Goal: Navigation & Orientation: Find specific page/section

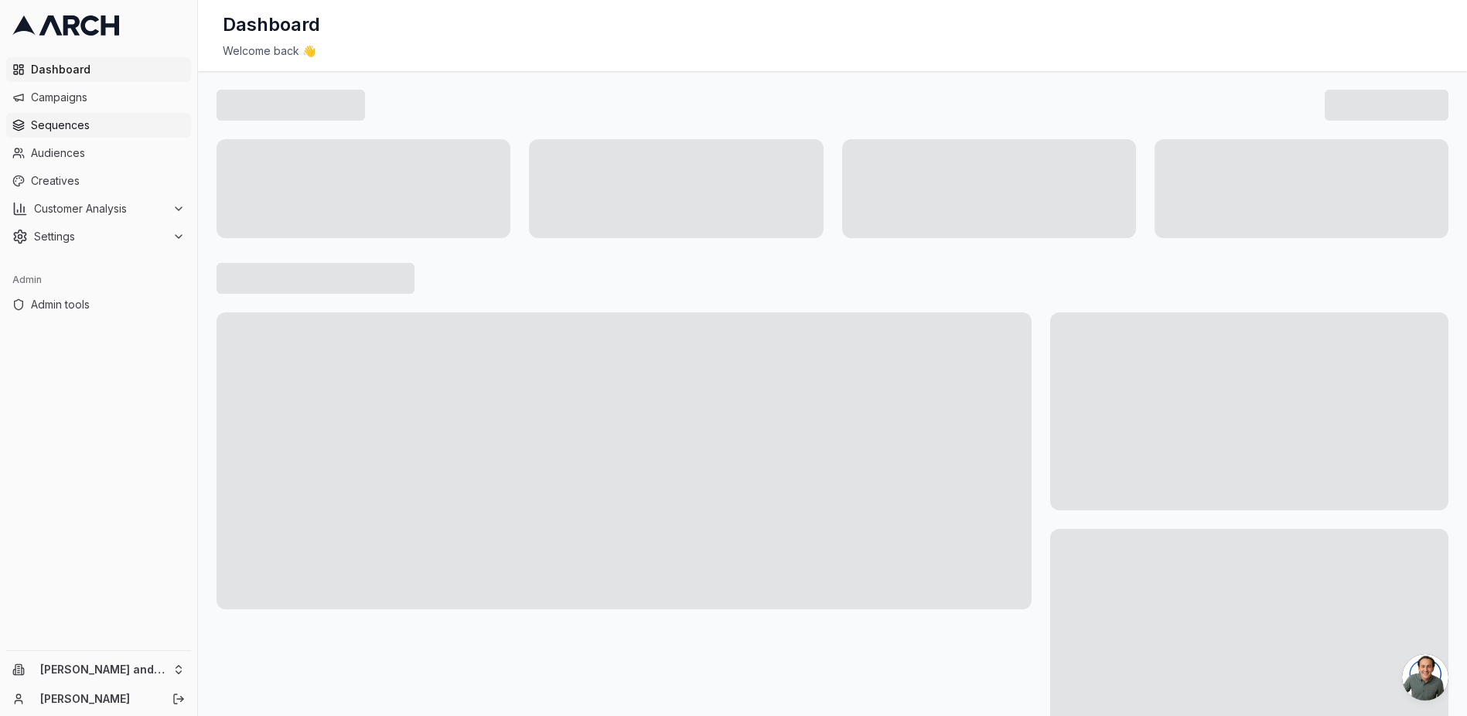
click at [118, 131] on span "Sequences" at bounding box center [108, 125] width 154 height 15
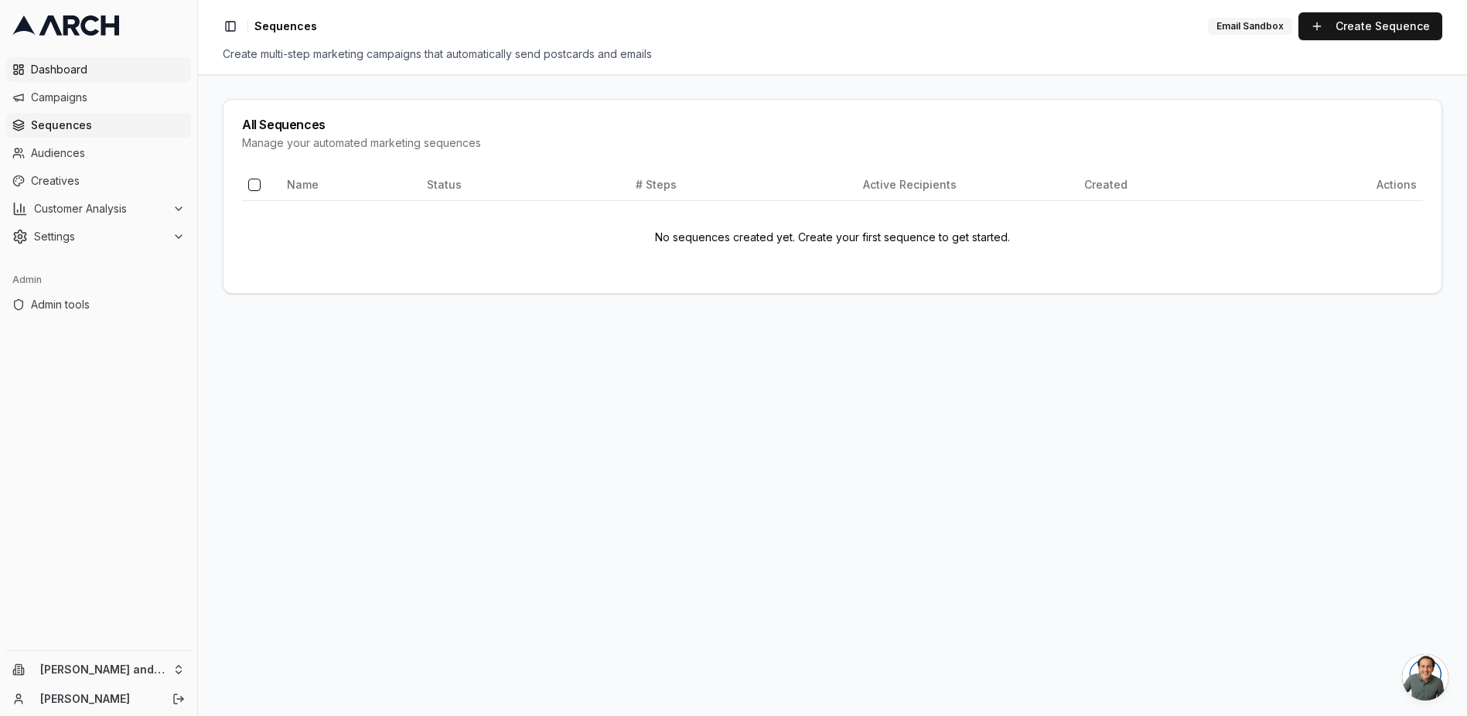
click at [102, 67] on span "Dashboard" at bounding box center [108, 69] width 154 height 15
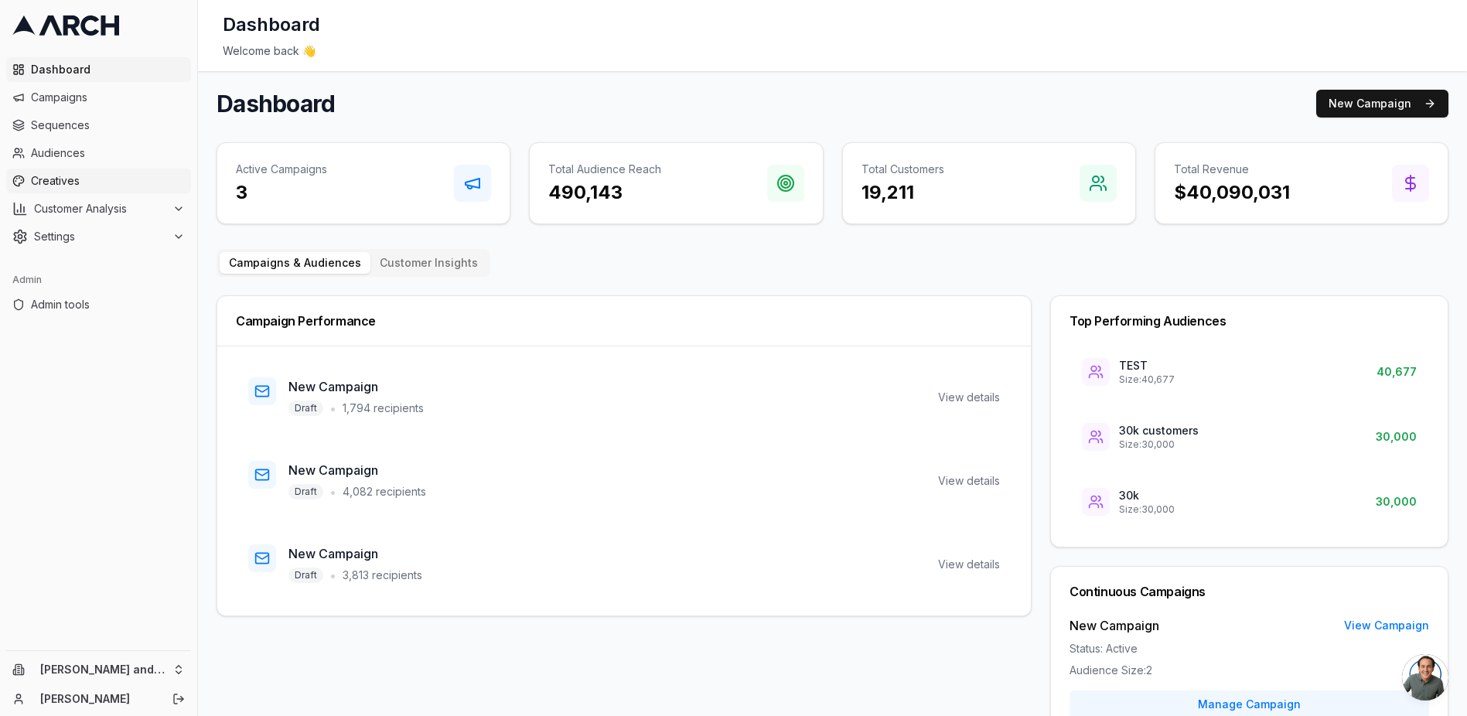
click at [84, 175] on span "Creatives" at bounding box center [108, 180] width 154 height 15
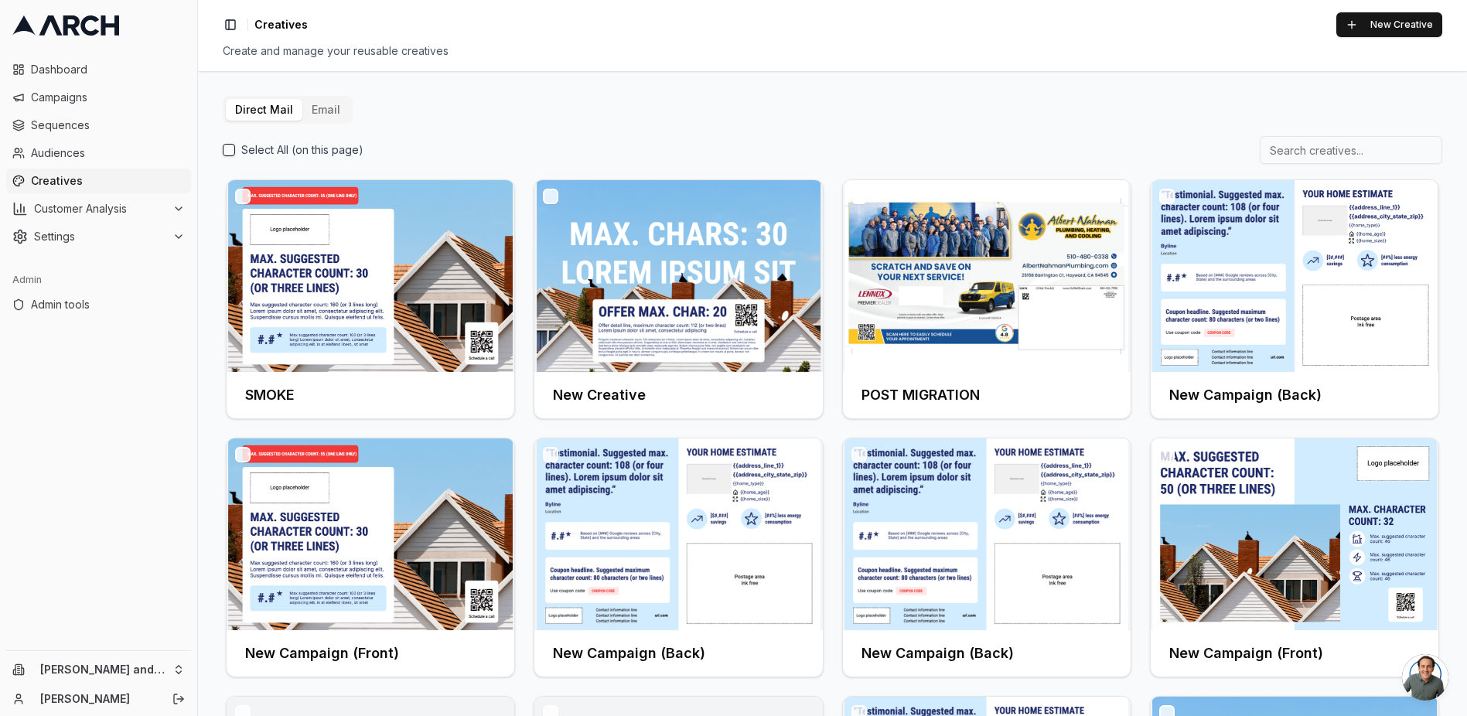
click at [327, 113] on button "Email" at bounding box center [325, 110] width 47 height 22
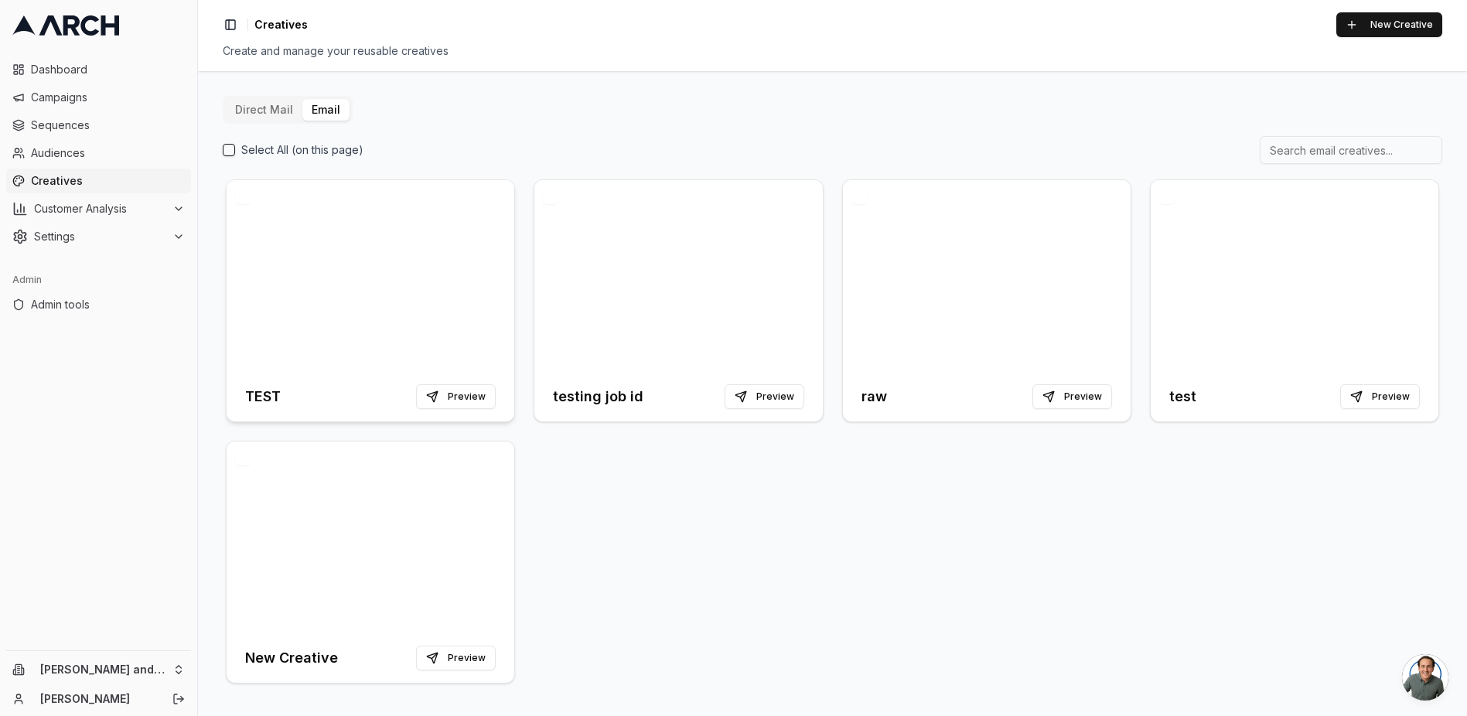
click at [398, 210] on div at bounding box center [371, 276] width 288 height 192
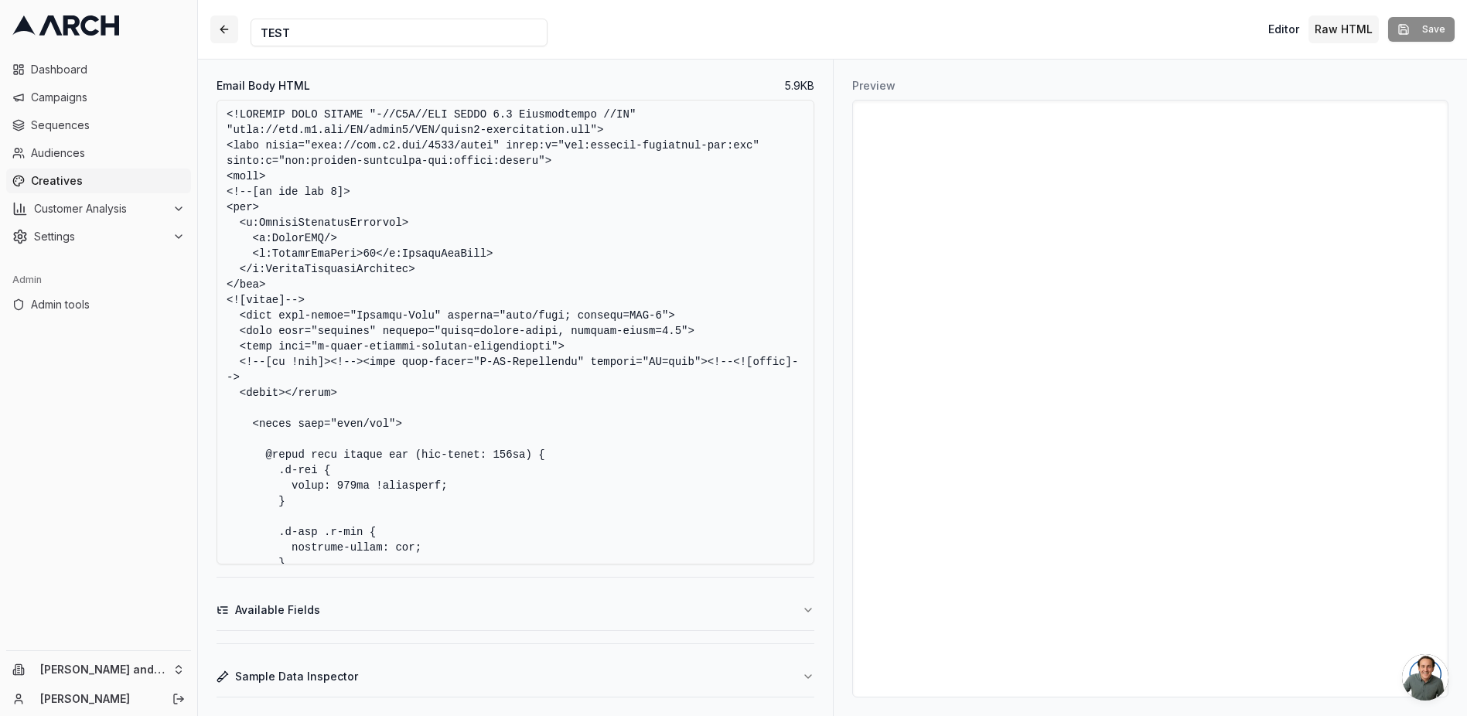
click at [230, 30] on button "button" at bounding box center [224, 29] width 28 height 28
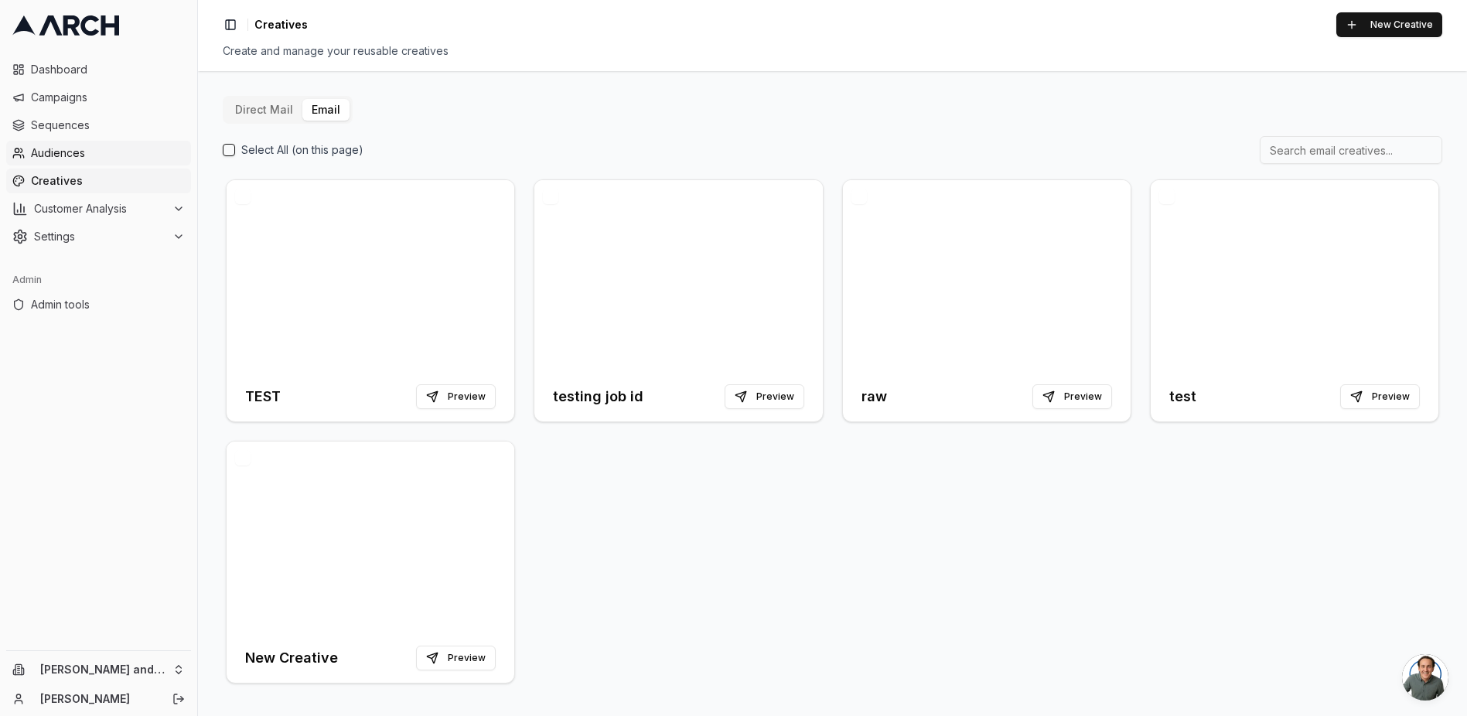
click at [80, 159] on span "Audiences" at bounding box center [108, 152] width 154 height 15
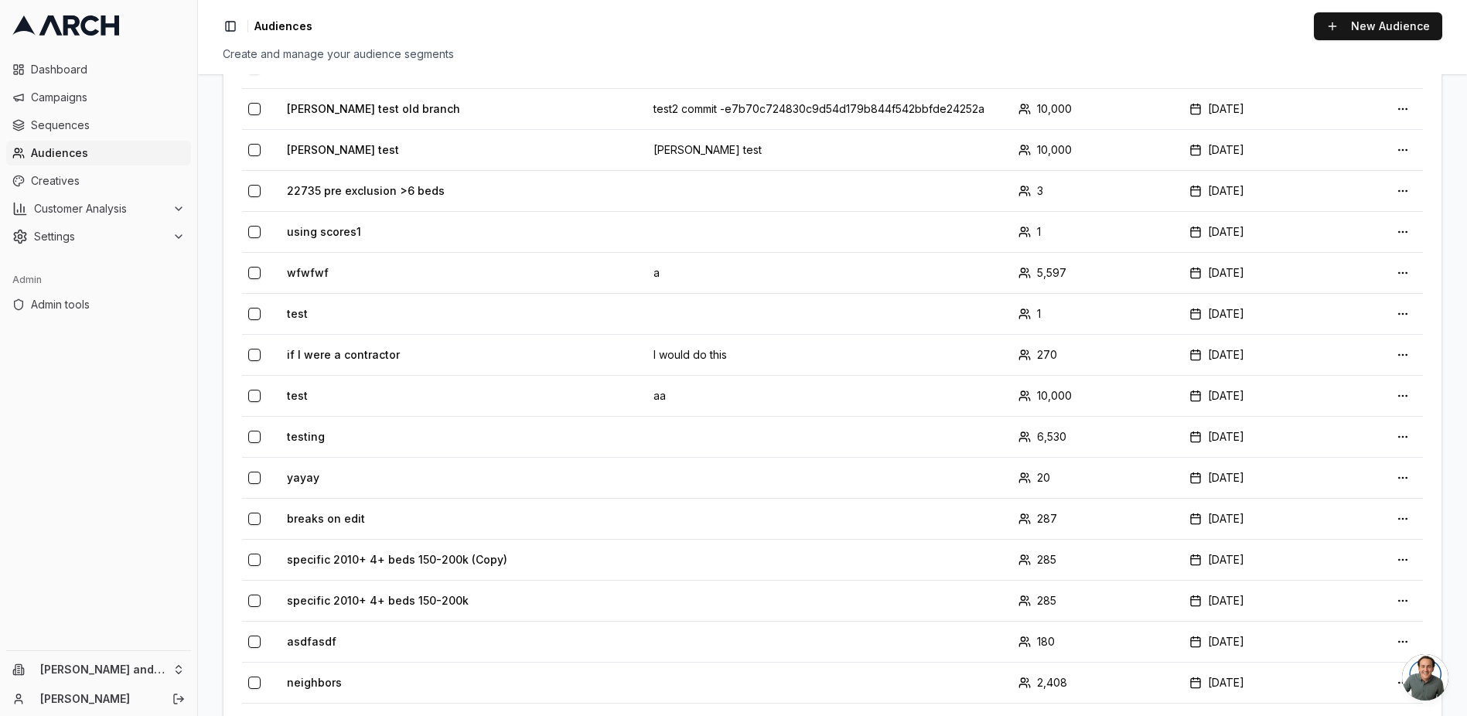
scroll to position [2728, 0]
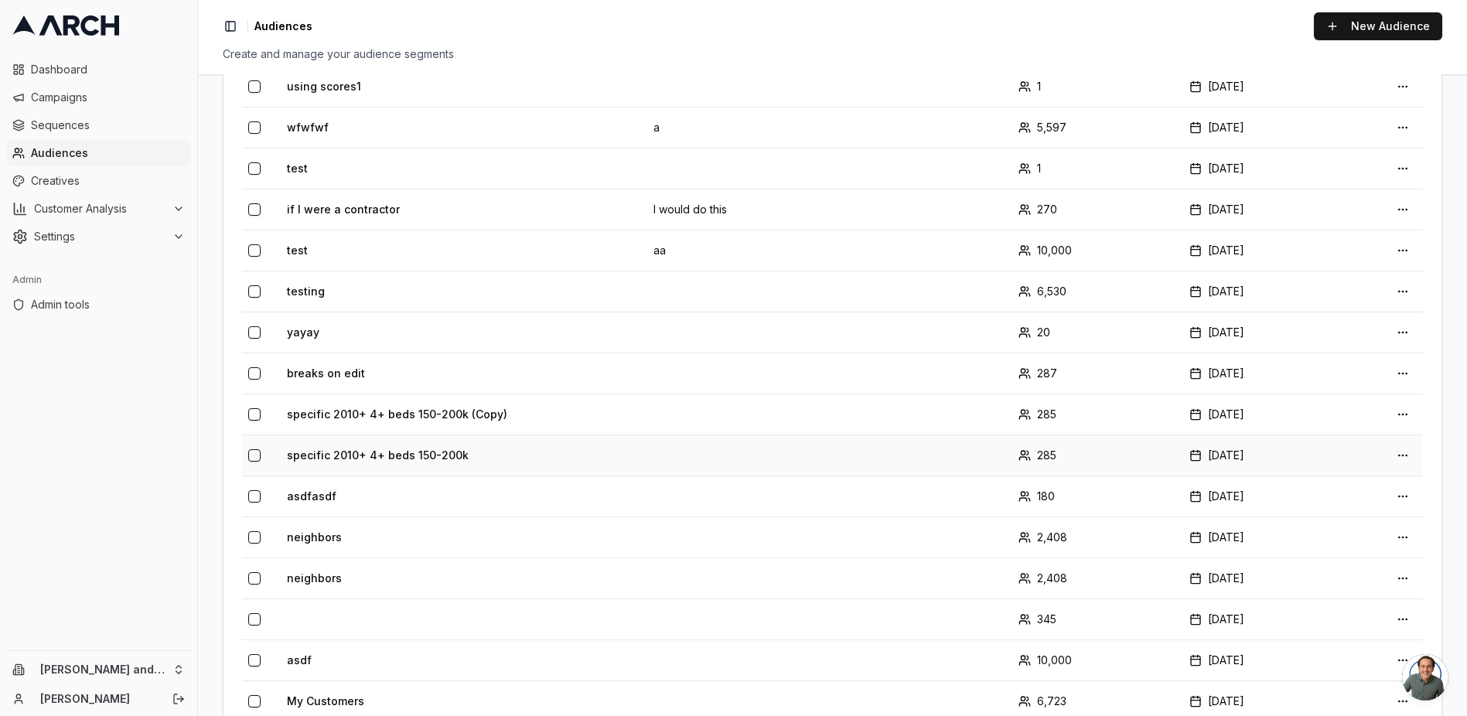
click at [364, 435] on td "specific 2010+ 4+ beds 150-200k" at bounding box center [464, 455] width 367 height 41
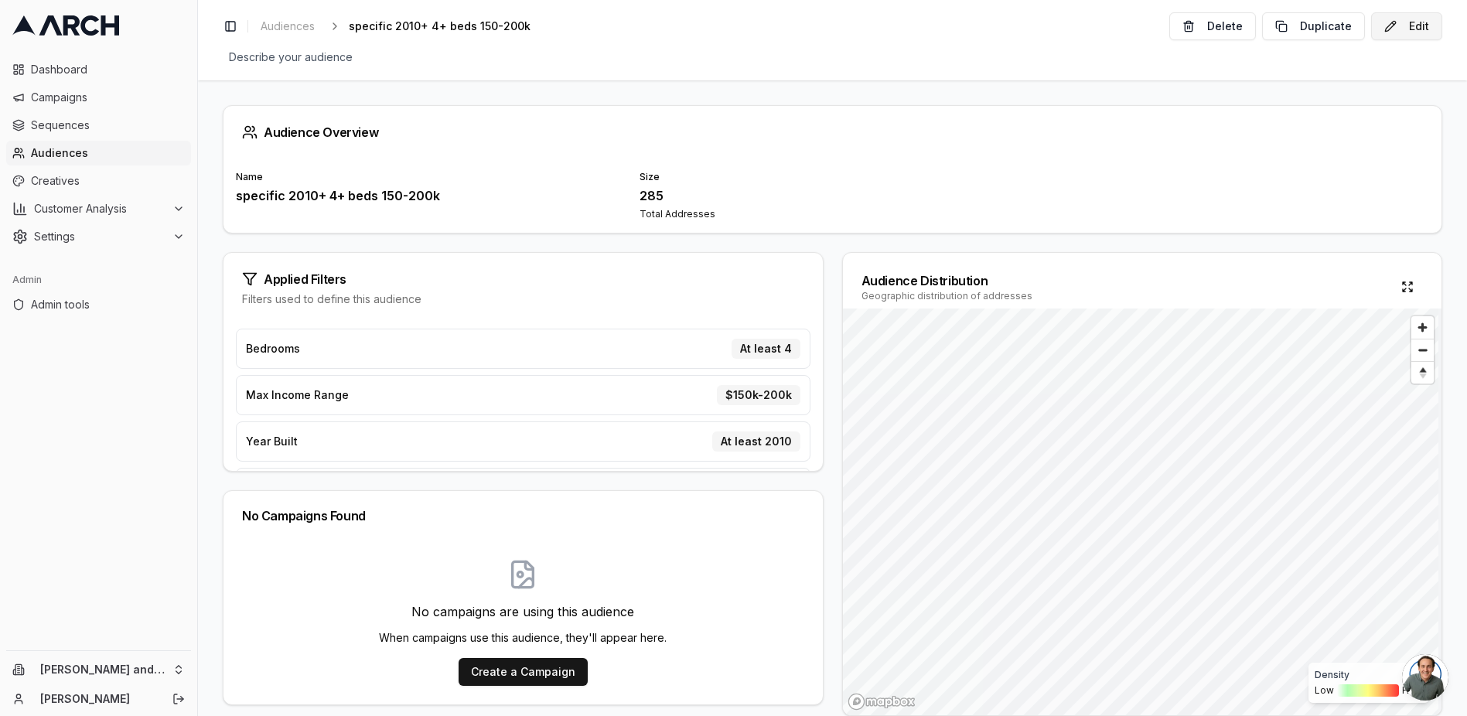
click at [1412, 30] on button "Edit" at bounding box center [1406, 26] width 71 height 28
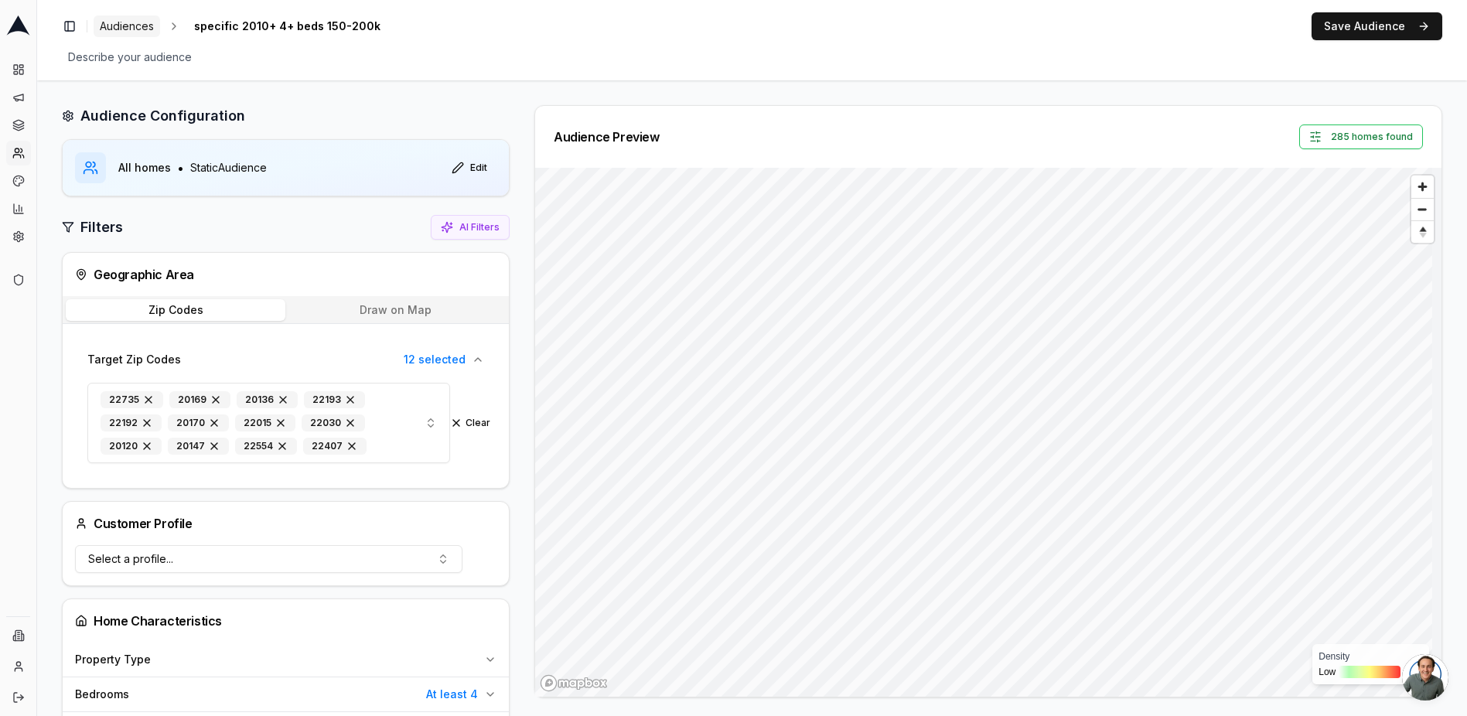
click at [104, 22] on span "Audiences" at bounding box center [127, 26] width 54 height 15
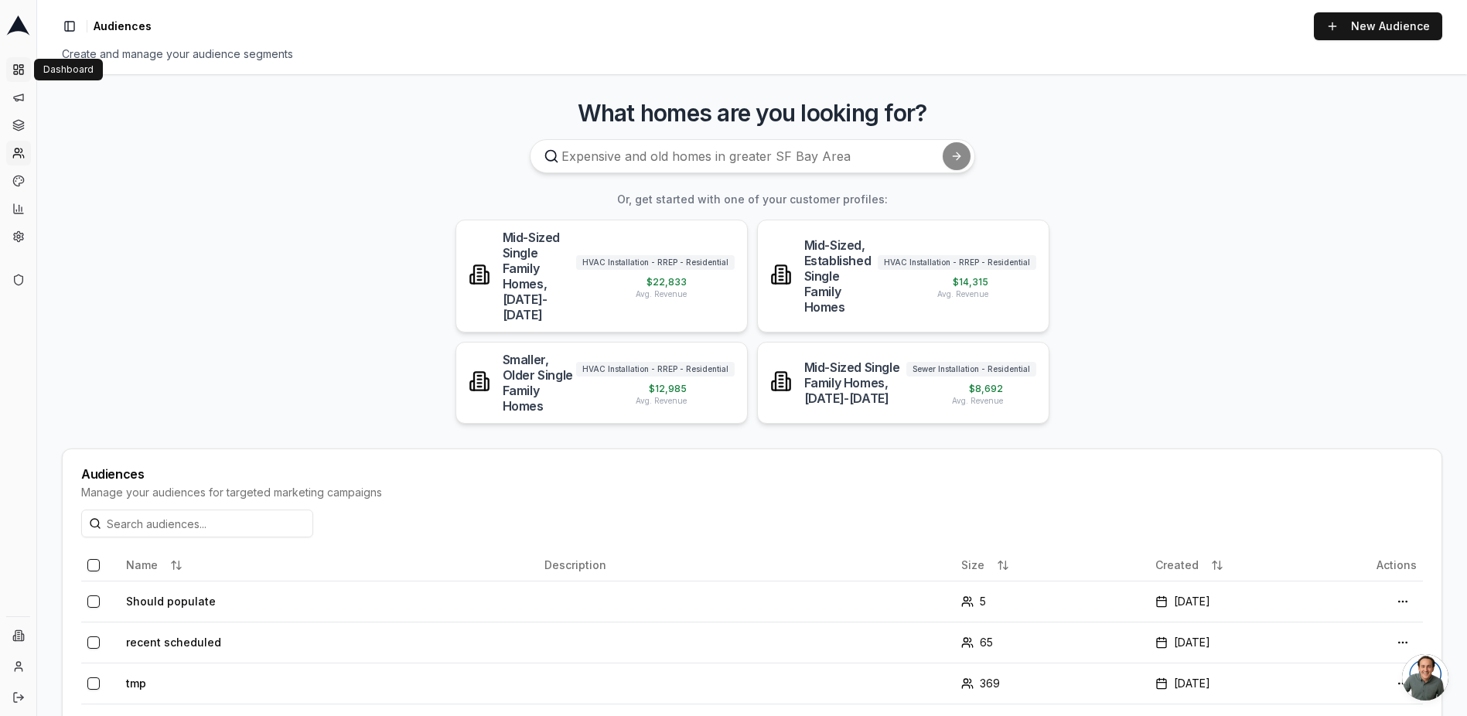
click at [19, 74] on icon at bounding box center [18, 69] width 12 height 12
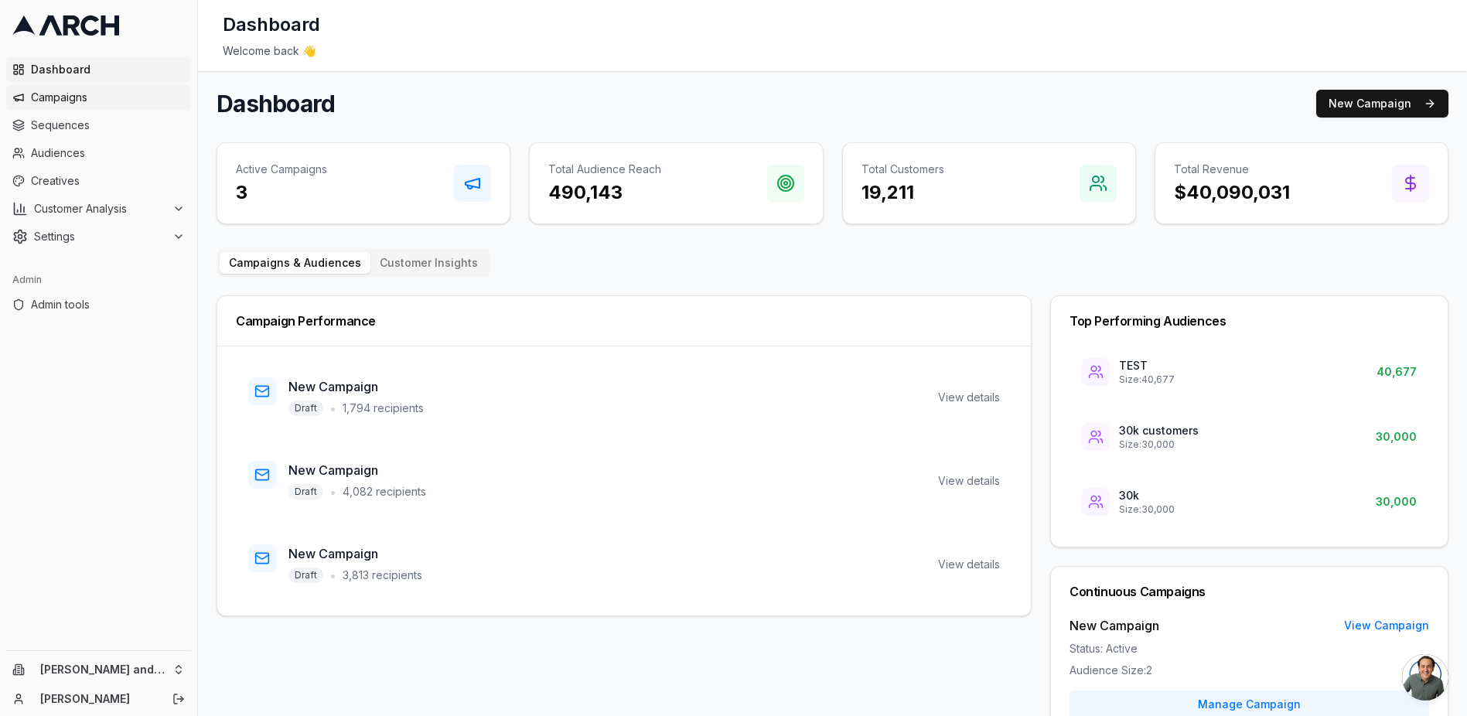
click at [86, 106] on link "Campaigns" at bounding box center [98, 97] width 185 height 25
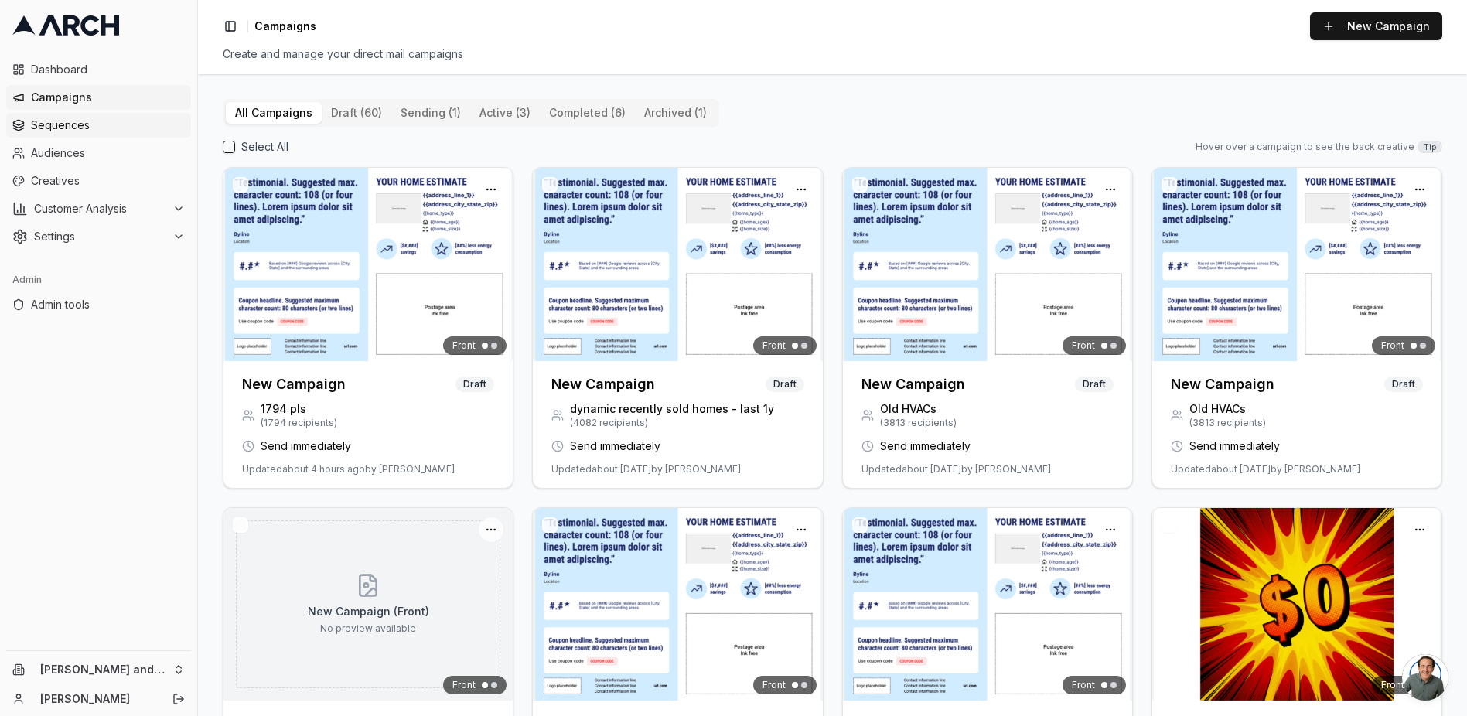
click at [93, 130] on span "Sequences" at bounding box center [108, 125] width 154 height 15
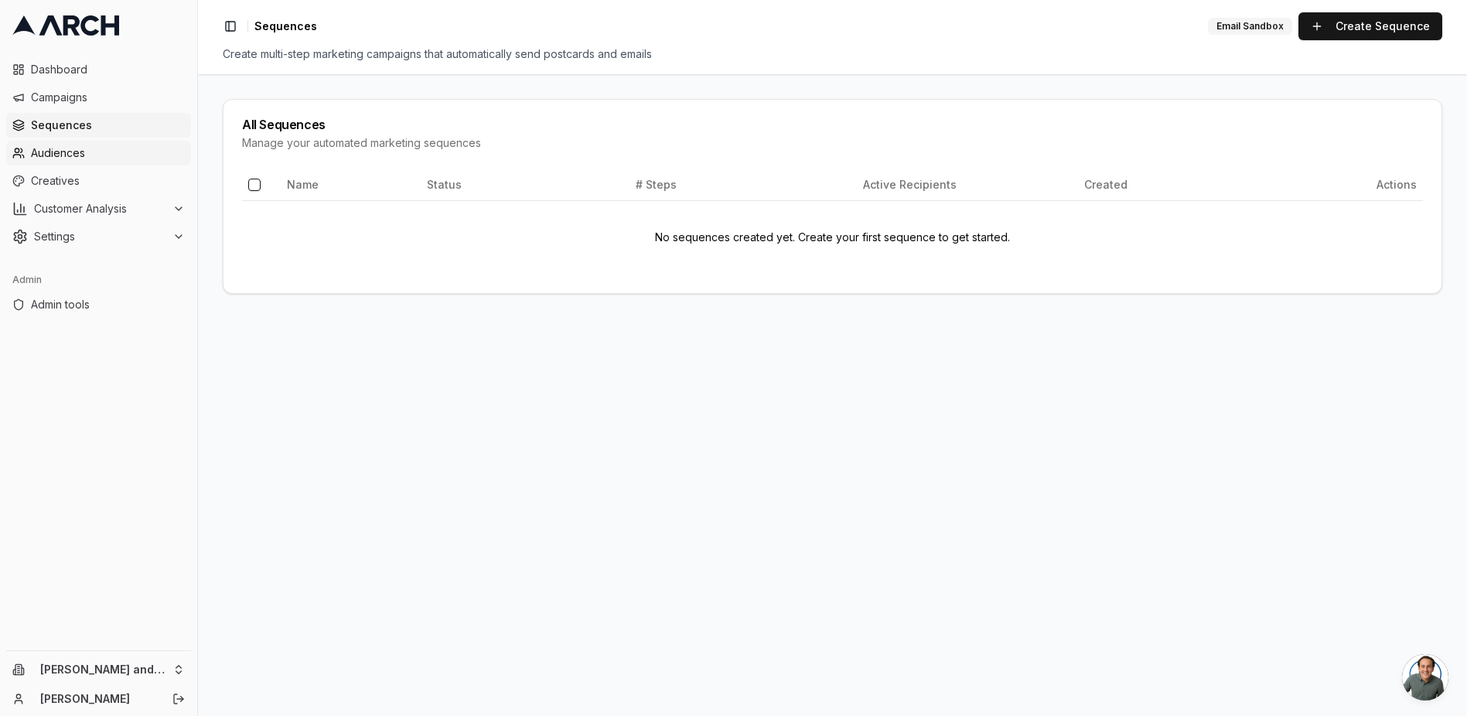
click at [87, 145] on span "Audiences" at bounding box center [108, 152] width 154 height 15
